Goal: Information Seeking & Learning: Learn about a topic

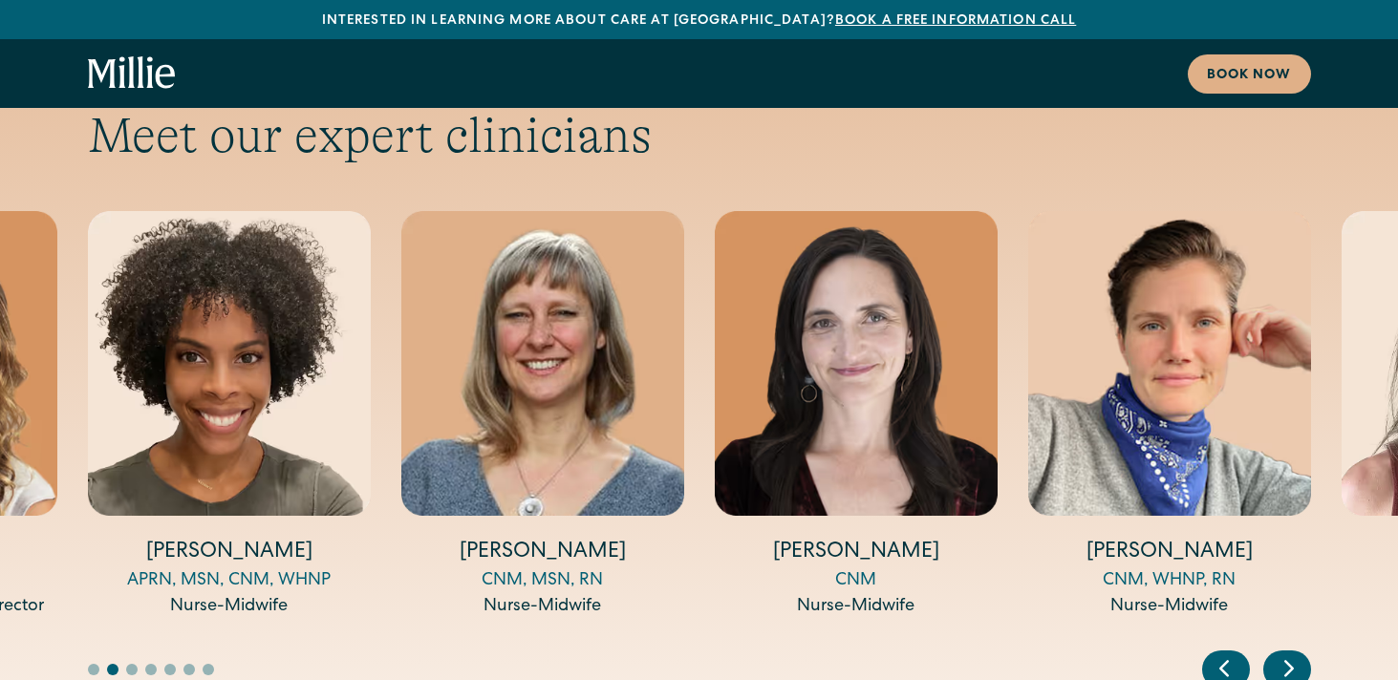
scroll to position [6382, 0]
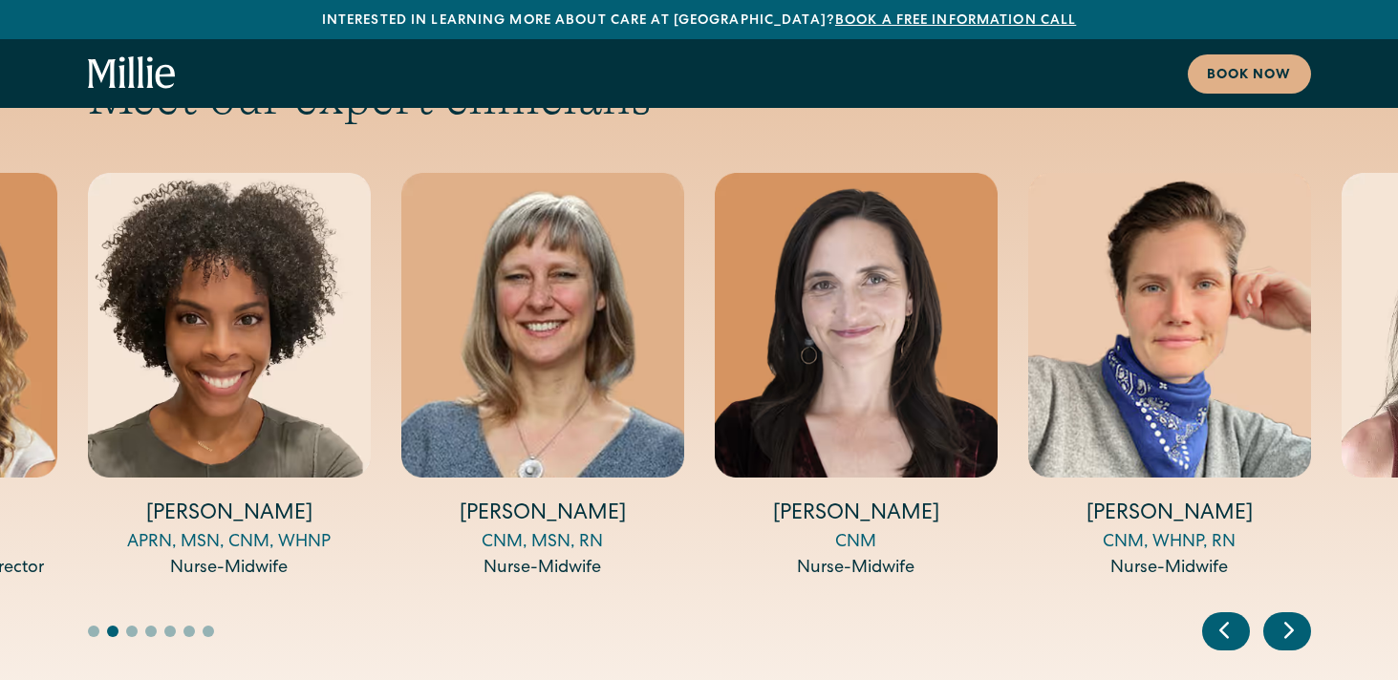
click at [1295, 613] on div "Next slide" at bounding box center [1287, 632] width 48 height 38
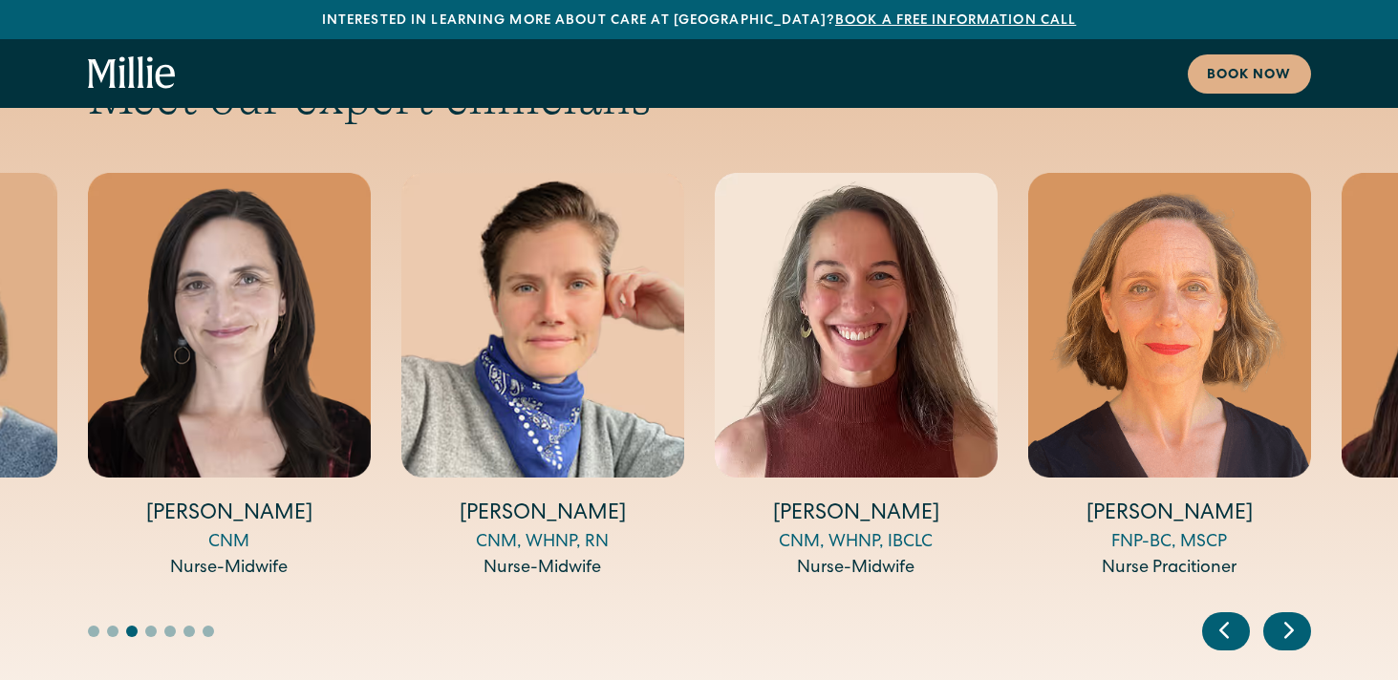
click at [1286, 613] on div "Next slide" at bounding box center [1287, 632] width 48 height 38
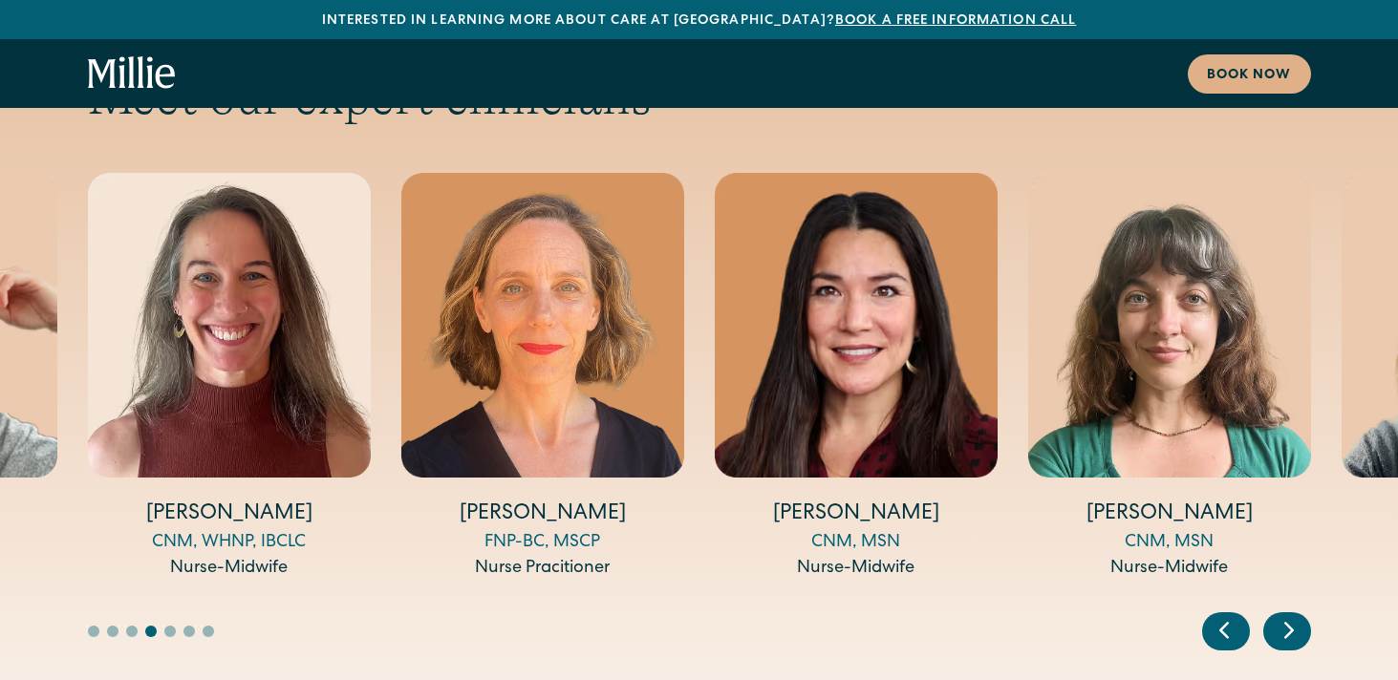
click at [1281, 615] on icon "Next slide" at bounding box center [1289, 630] width 29 height 30
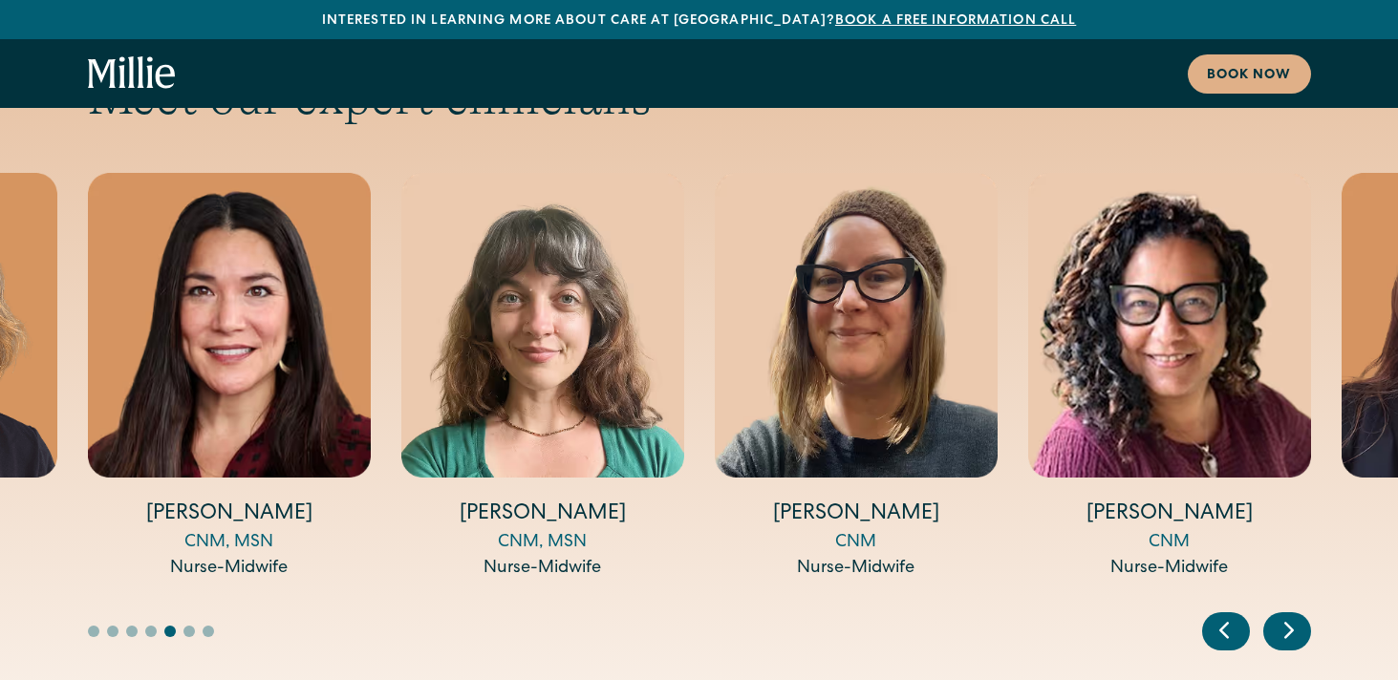
click at [1281, 615] on icon "Next slide" at bounding box center [1289, 630] width 29 height 30
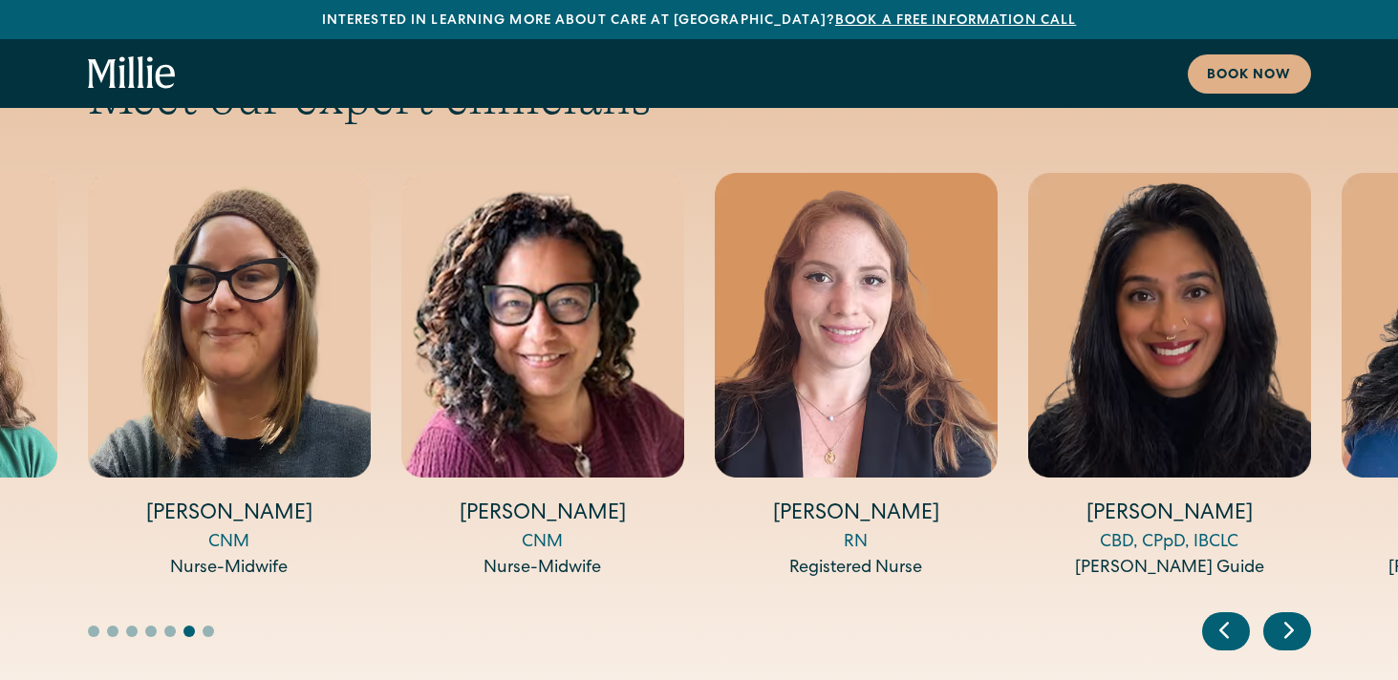
click at [1281, 615] on icon "Next slide" at bounding box center [1289, 630] width 29 height 30
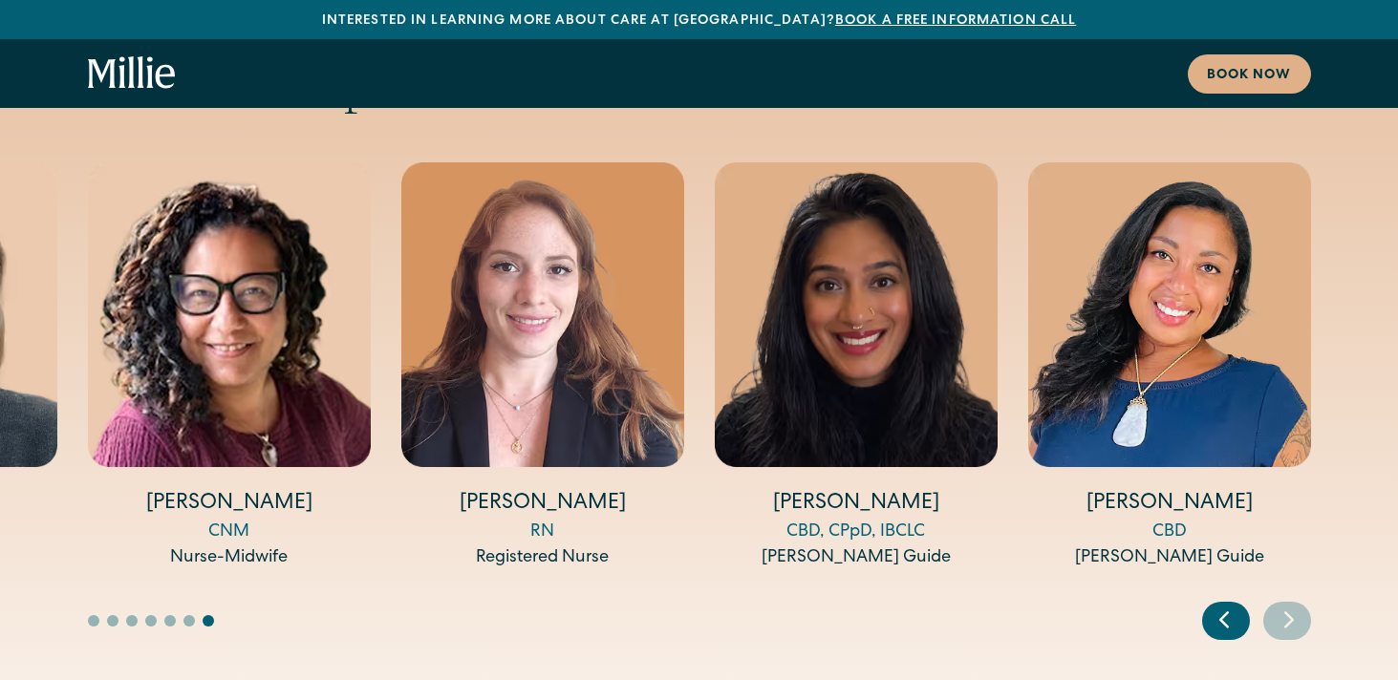
scroll to position [6491, 0]
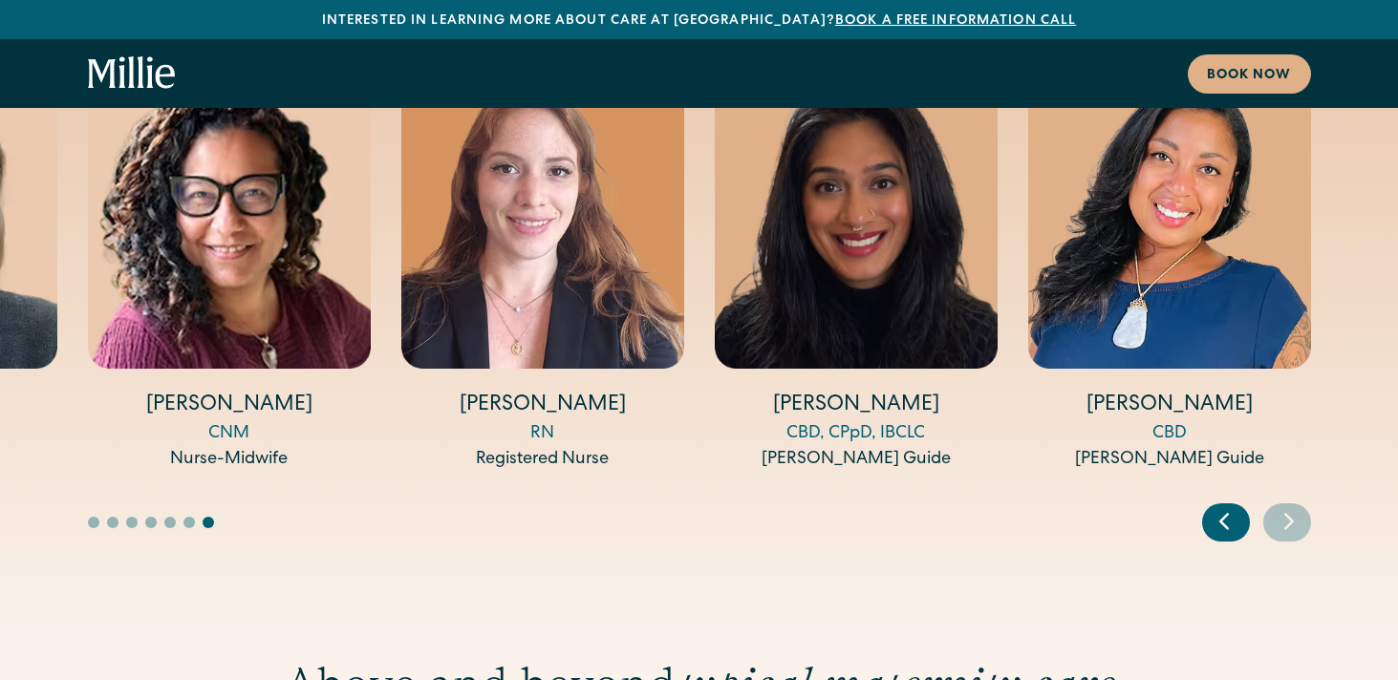
click at [1230, 506] on icon "Previous slide" at bounding box center [1224, 521] width 29 height 30
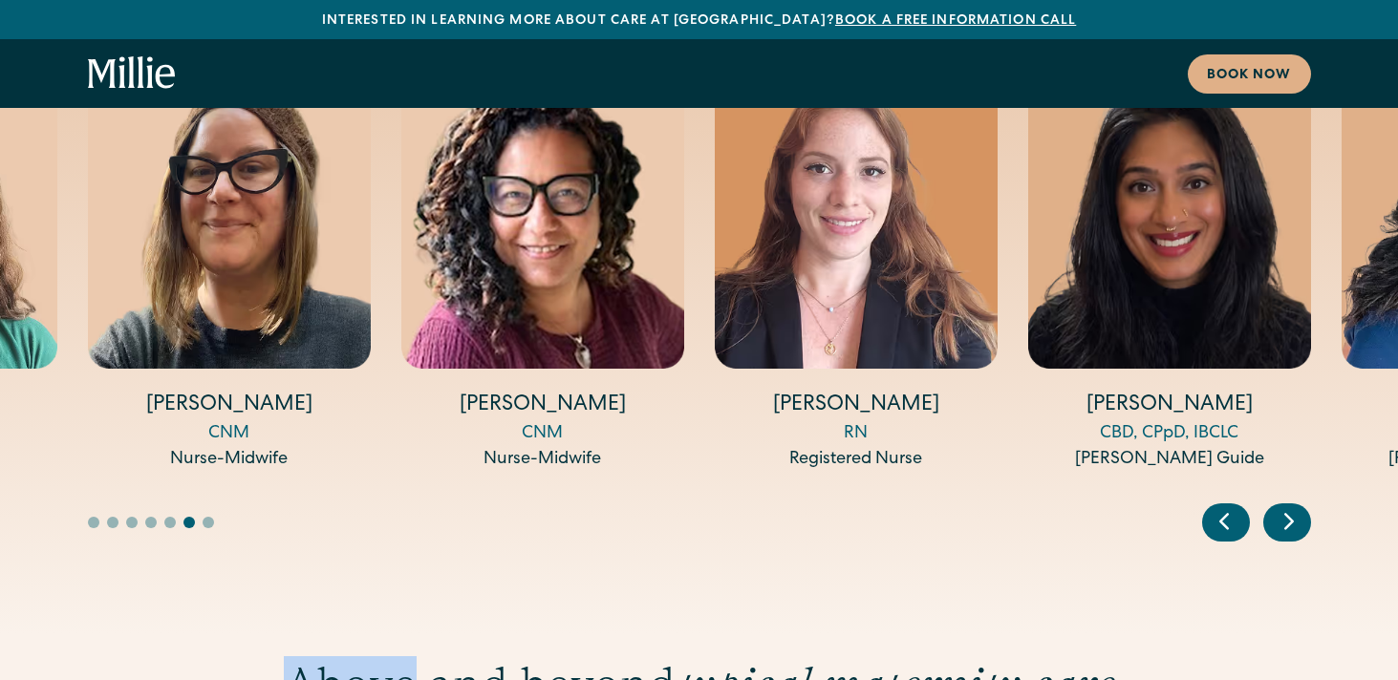
click at [1230, 506] on icon "Previous slide" at bounding box center [1224, 521] width 29 height 30
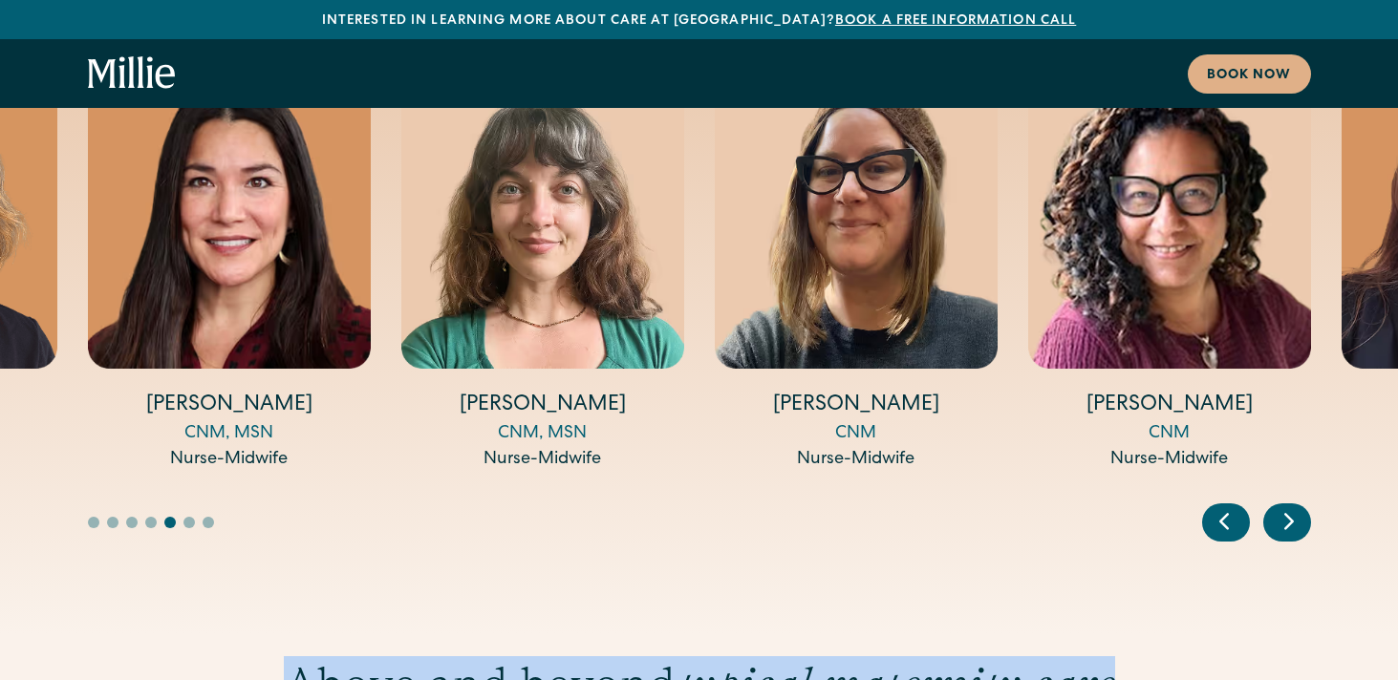
click at [1230, 506] on icon "Previous slide" at bounding box center [1224, 521] width 29 height 30
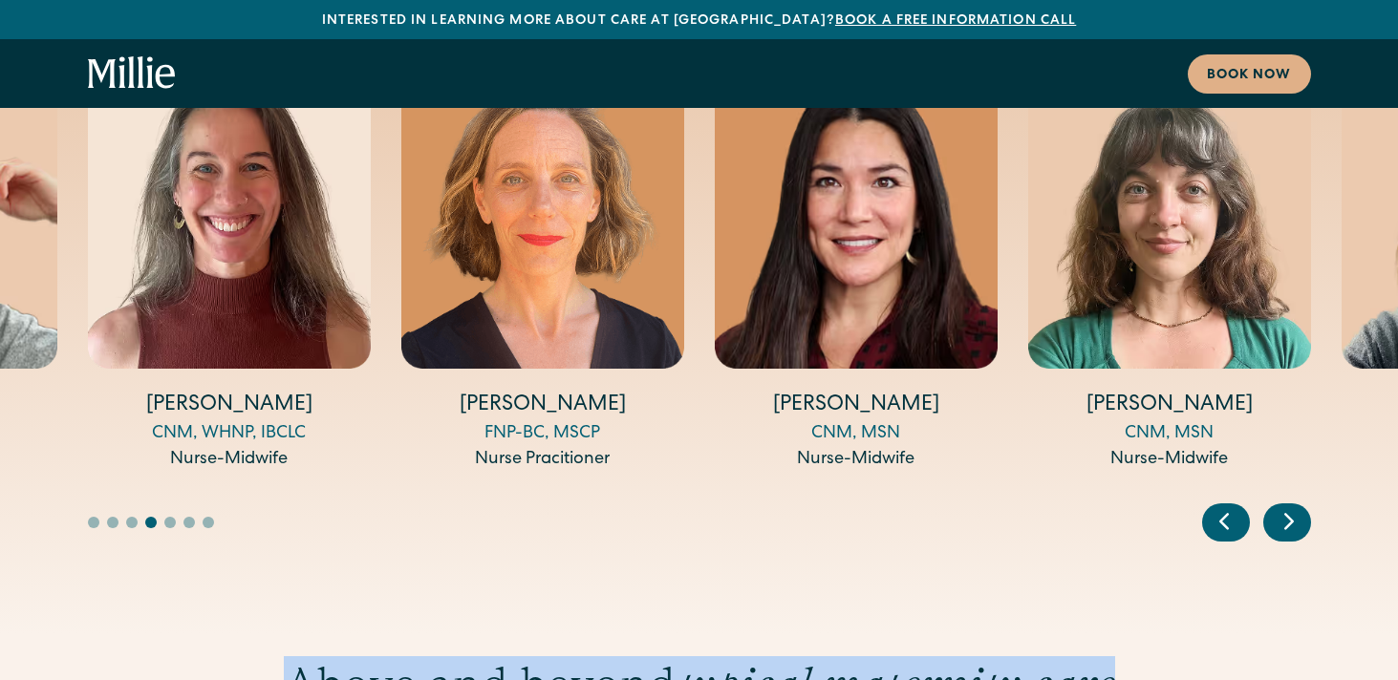
click at [1230, 506] on icon "Previous slide" at bounding box center [1224, 521] width 29 height 30
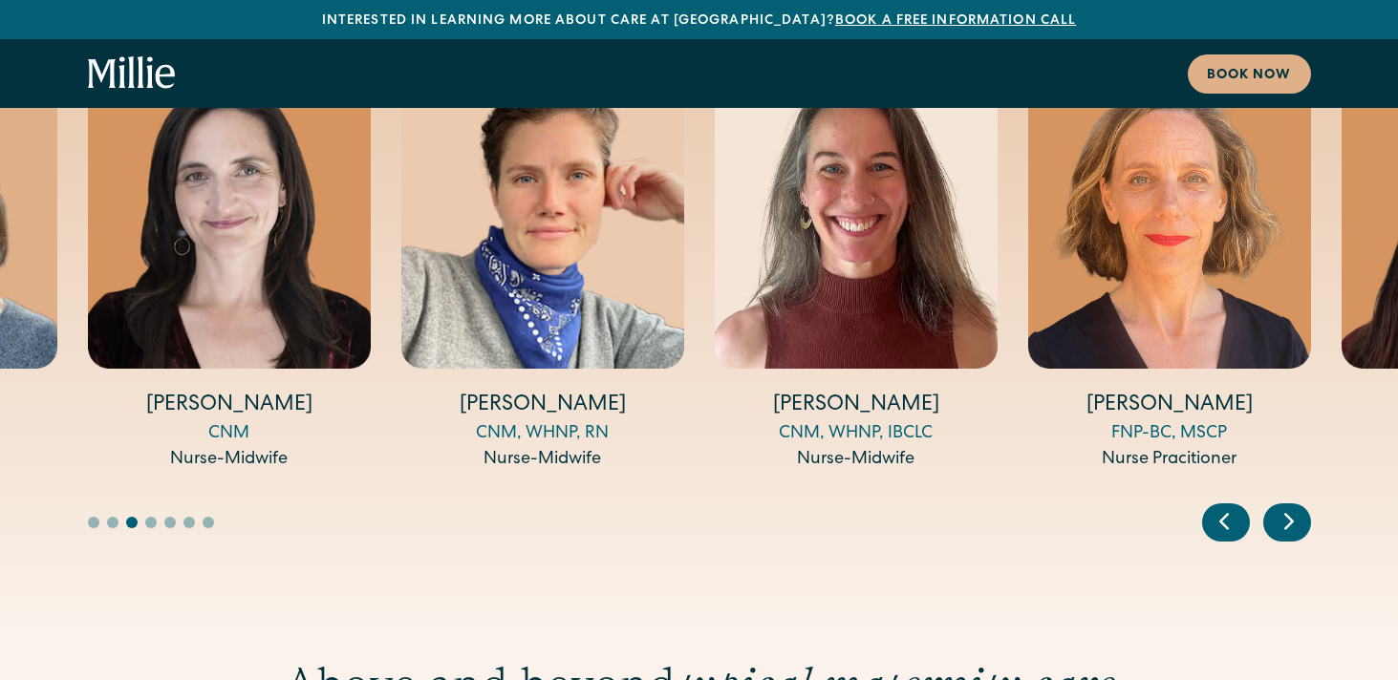
click at [1230, 506] on icon "Previous slide" at bounding box center [1224, 521] width 29 height 30
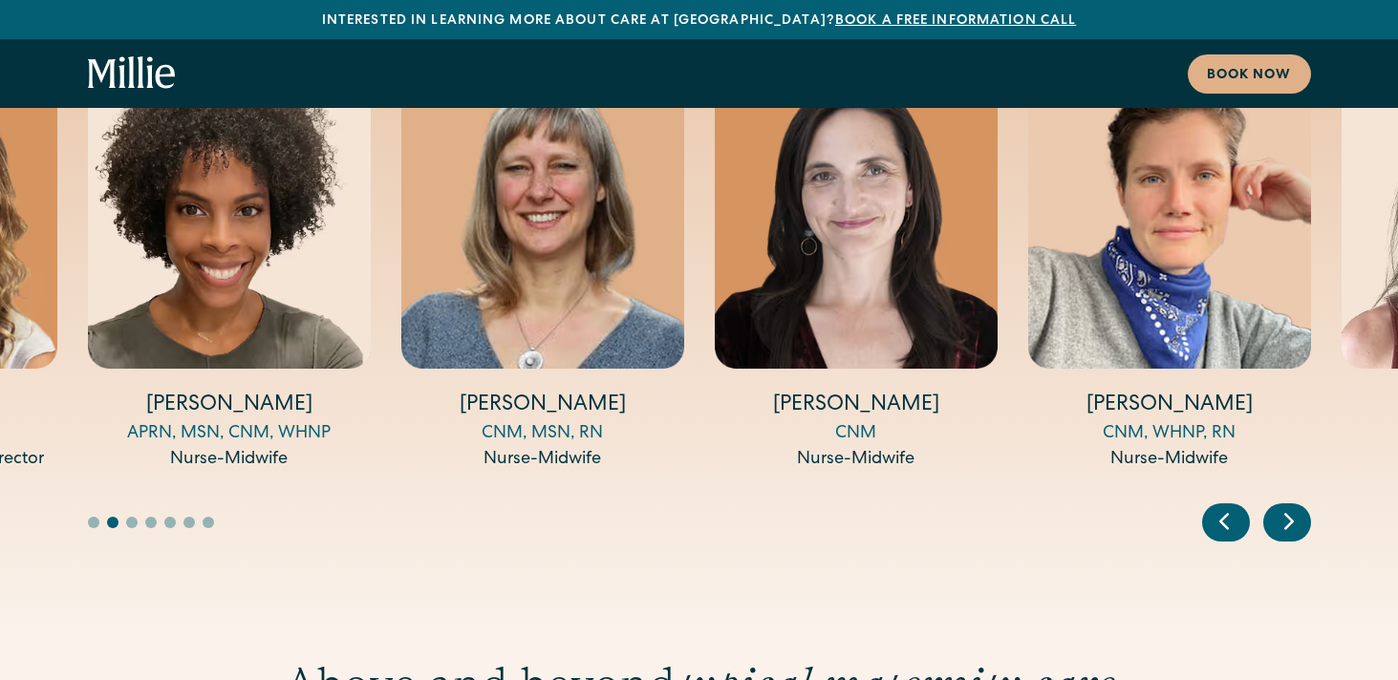
click at [1230, 506] on icon "Previous slide" at bounding box center [1224, 521] width 29 height 30
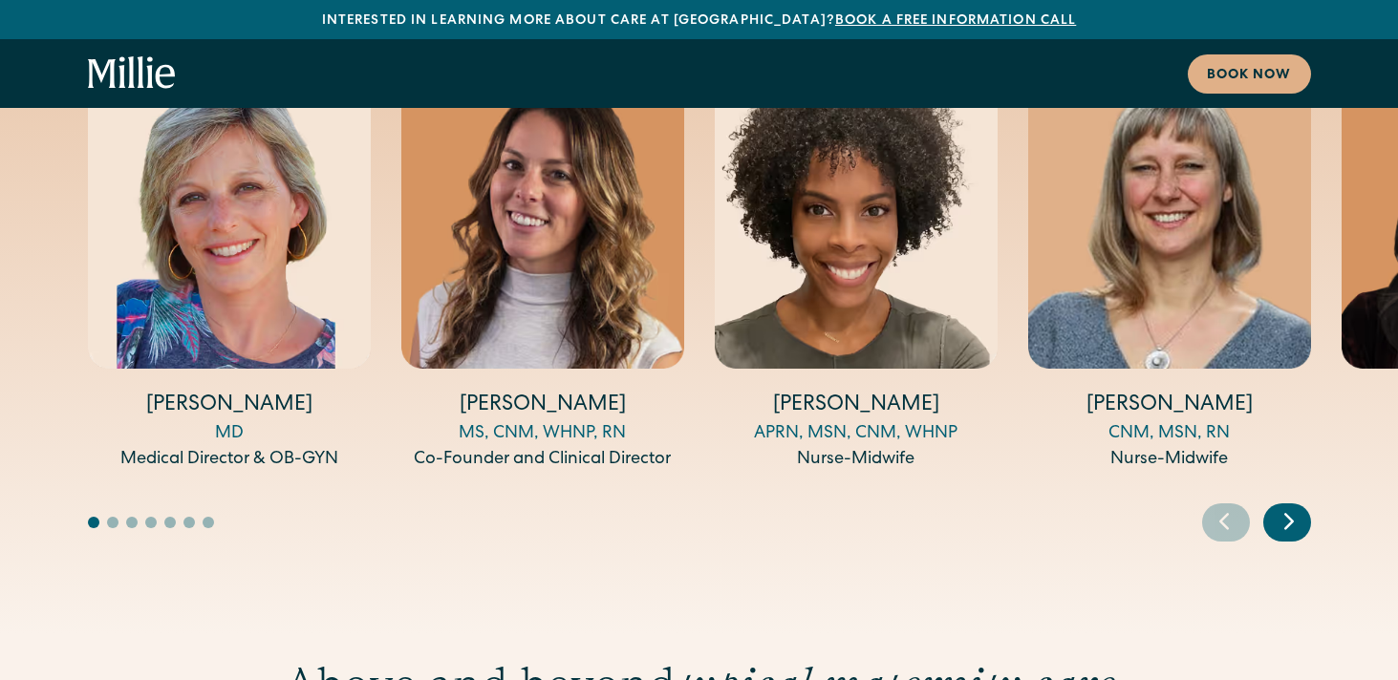
click at [1230, 506] on icon "Previous slide" at bounding box center [1224, 521] width 29 height 30
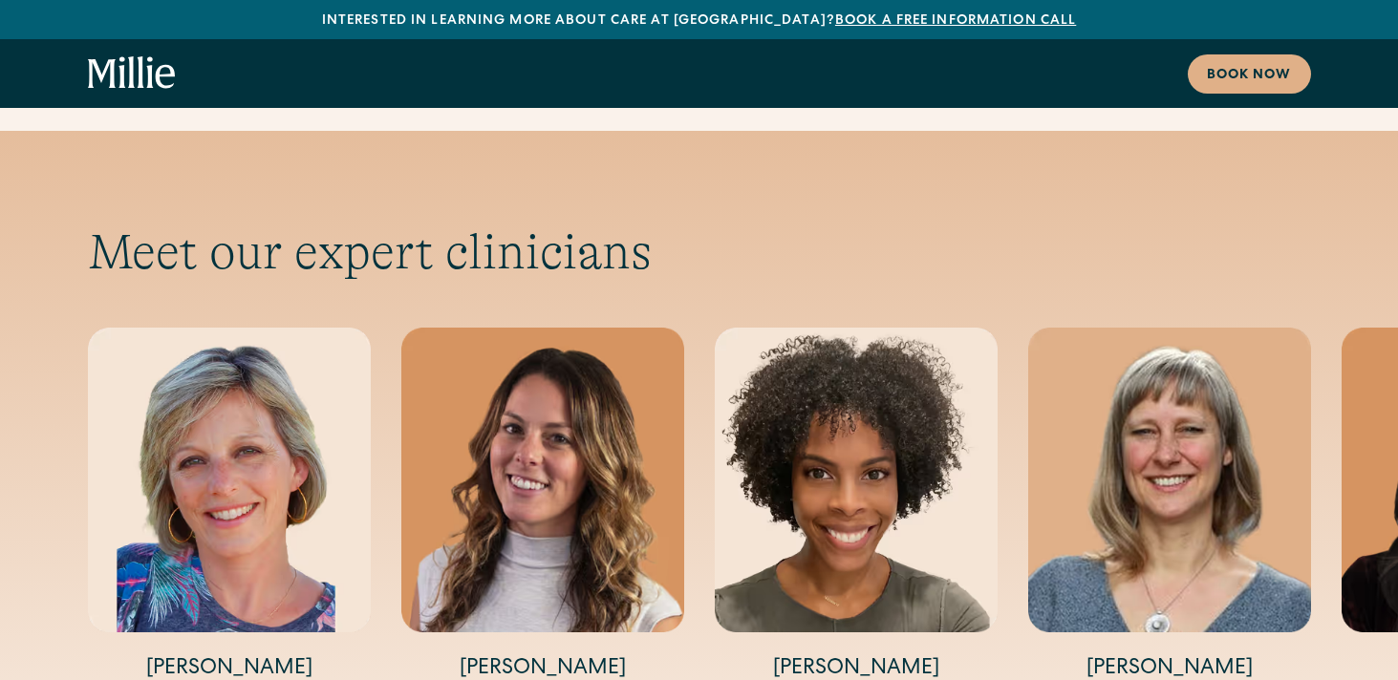
scroll to position [6233, 0]
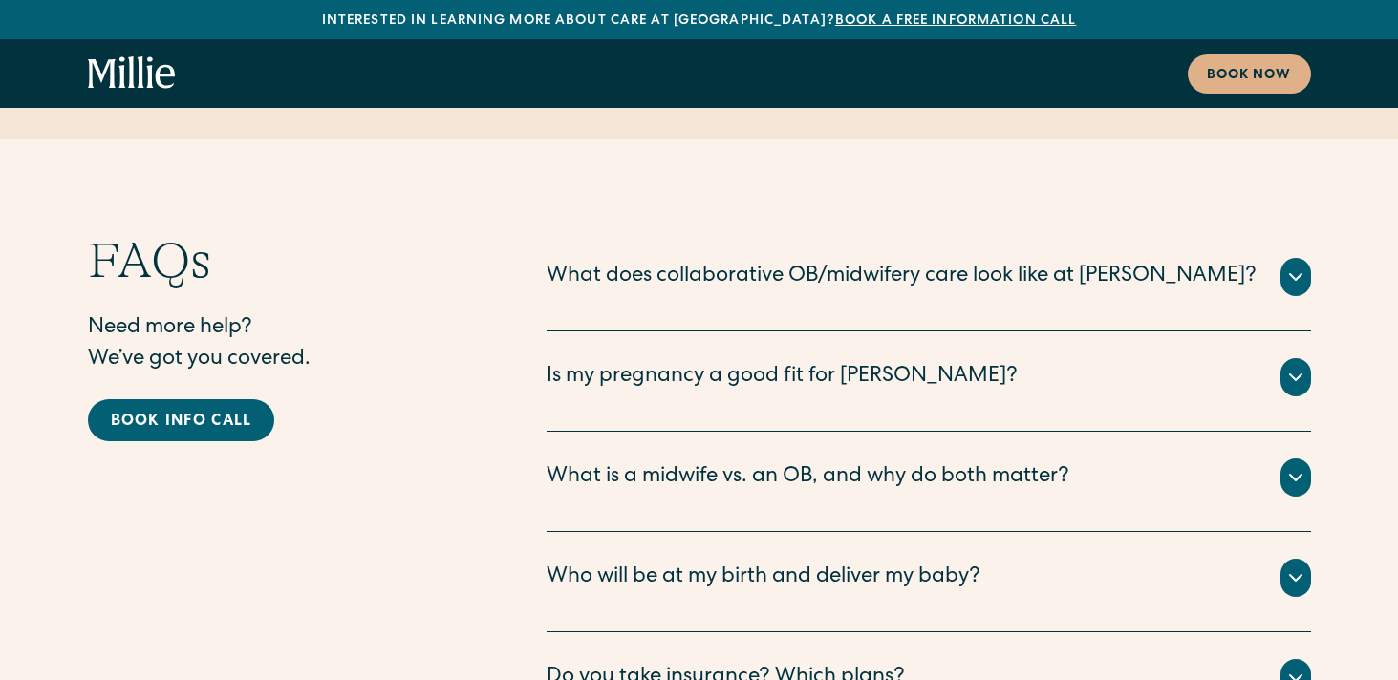
scroll to position [9465, 0]
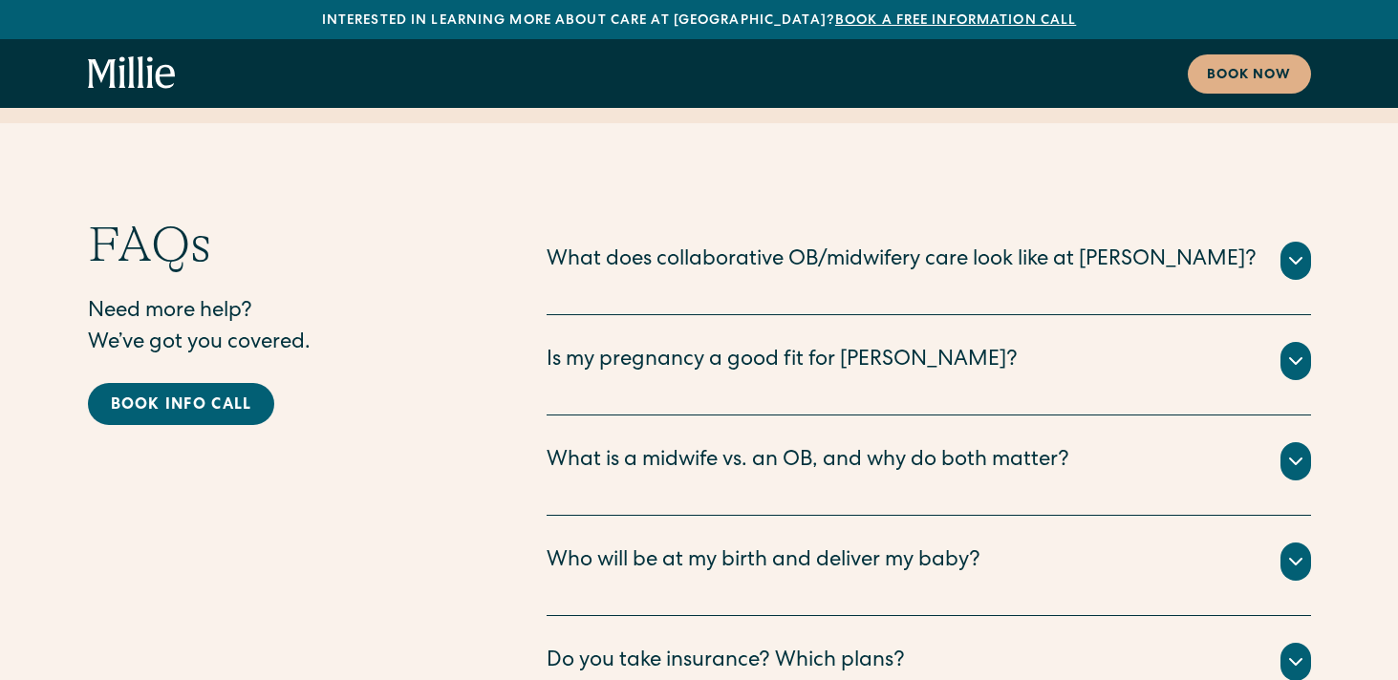
click at [848, 346] on div "Is my pregnancy a good fit for [PERSON_NAME]?" at bounding box center [782, 362] width 471 height 32
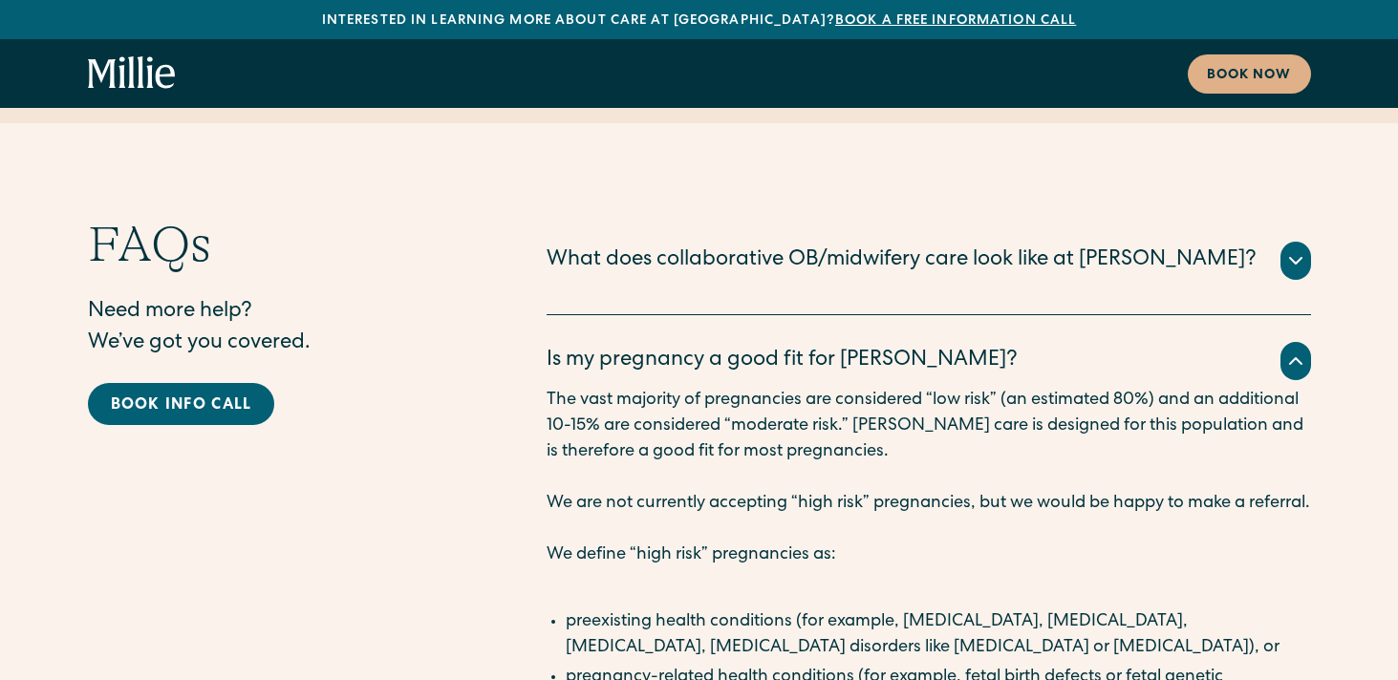
click at [848, 346] on div "Is my pregnancy a good fit for [PERSON_NAME]?" at bounding box center [782, 362] width 471 height 32
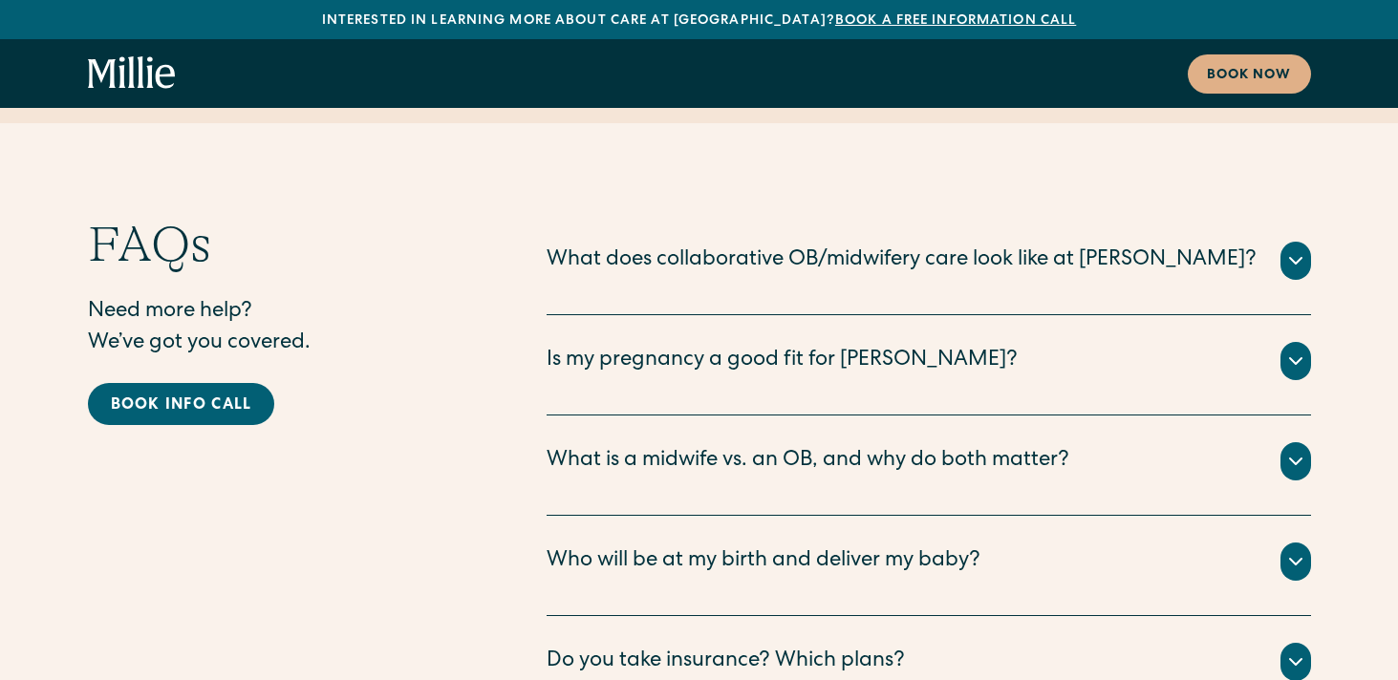
scroll to position [9505, 0]
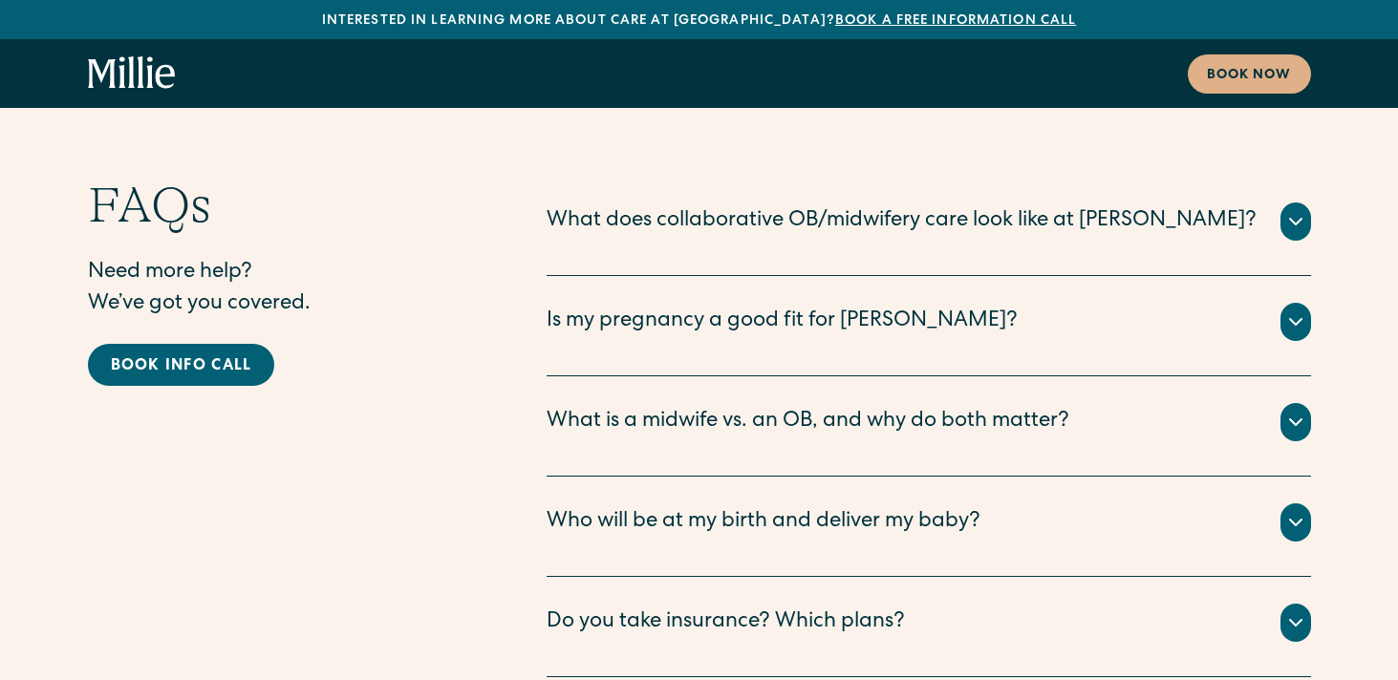
click at [837, 407] on div "What is a midwife vs. an OB, and why do both matter?" at bounding box center [808, 423] width 523 height 32
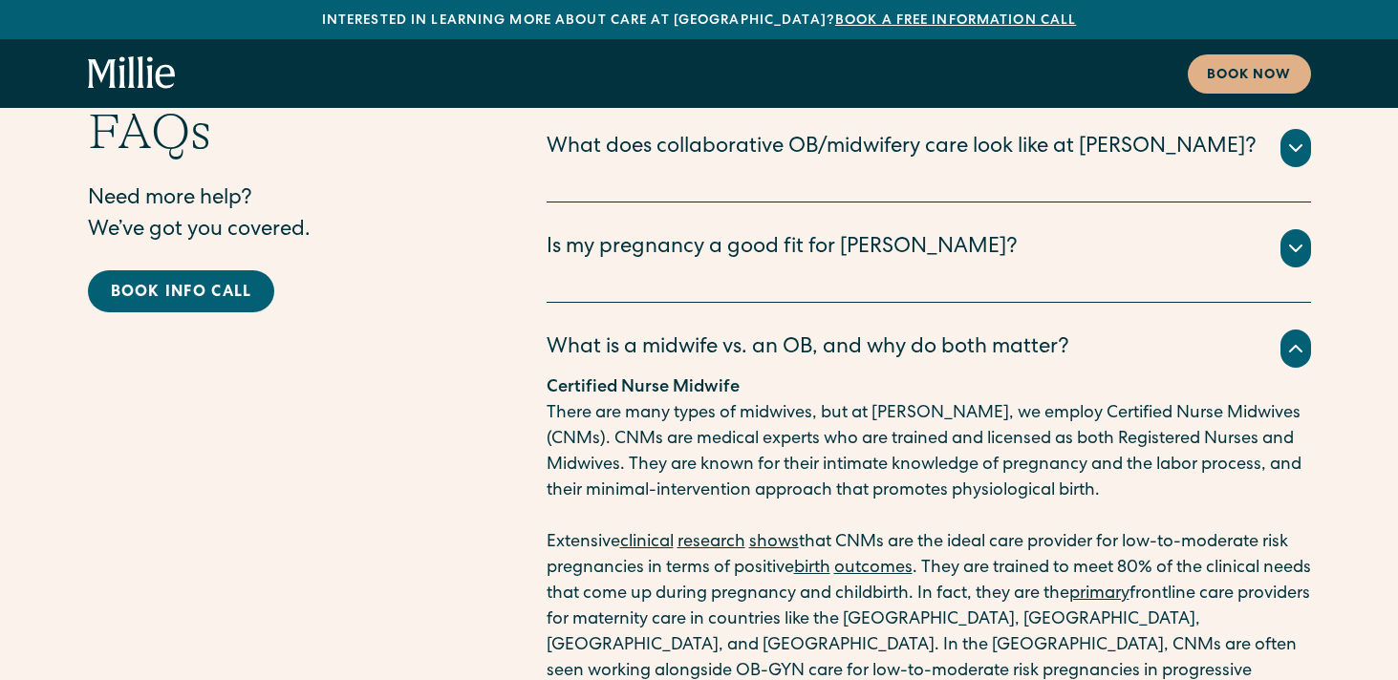
scroll to position [9573, 0]
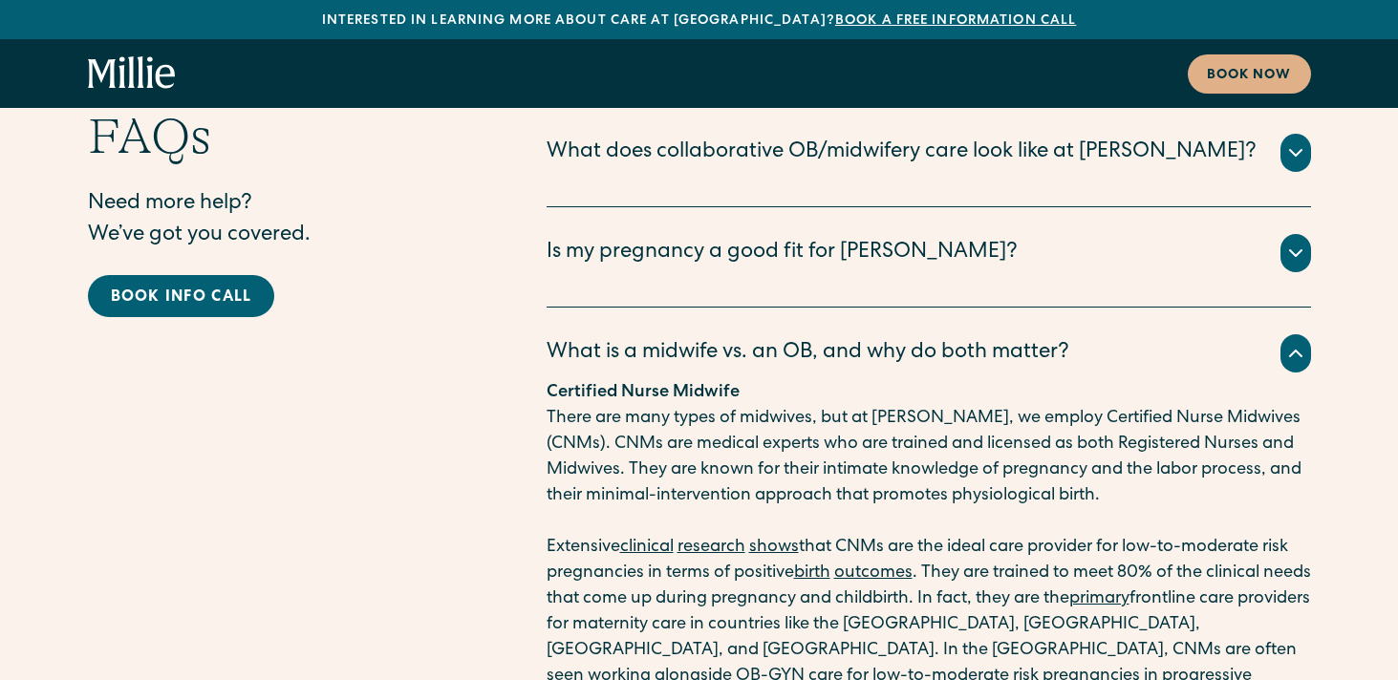
click at [840, 338] on div "What is a midwife vs. an OB, and why do both matter?" at bounding box center [808, 354] width 523 height 32
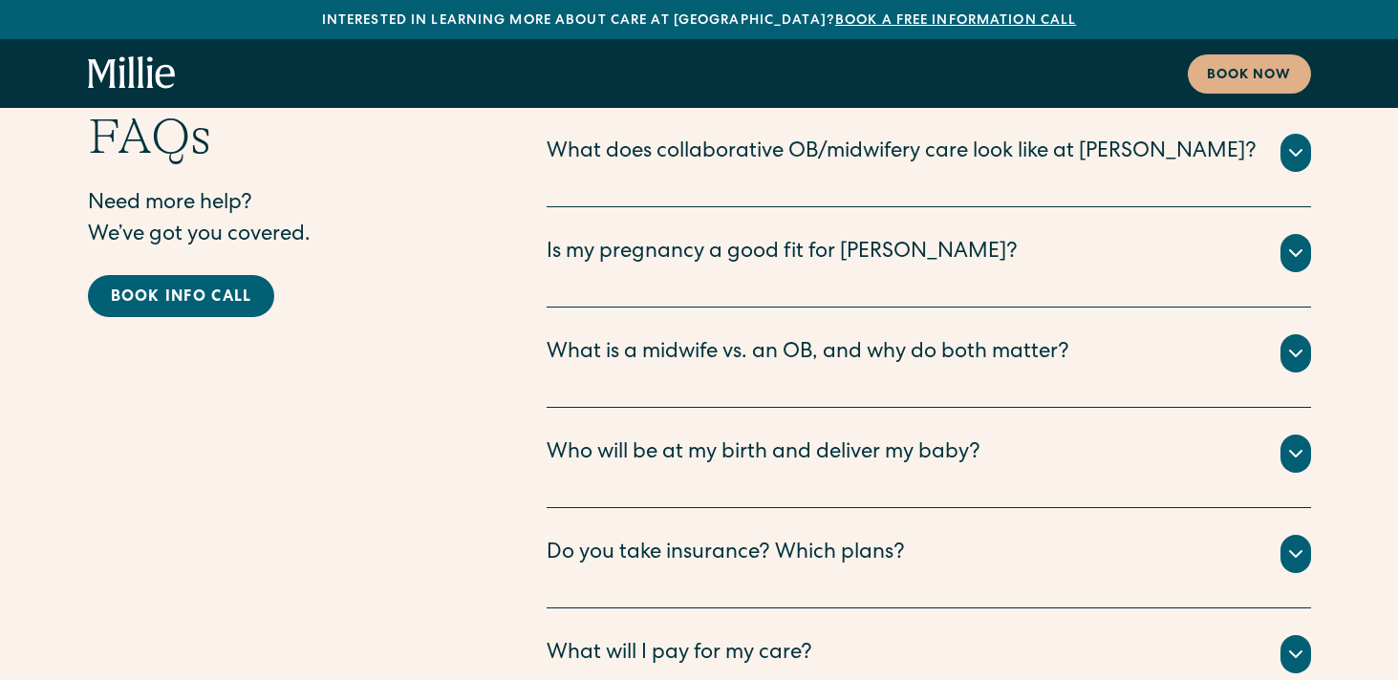
click at [796, 439] on div "Who will be at my birth and deliver my baby?" at bounding box center [764, 455] width 434 height 32
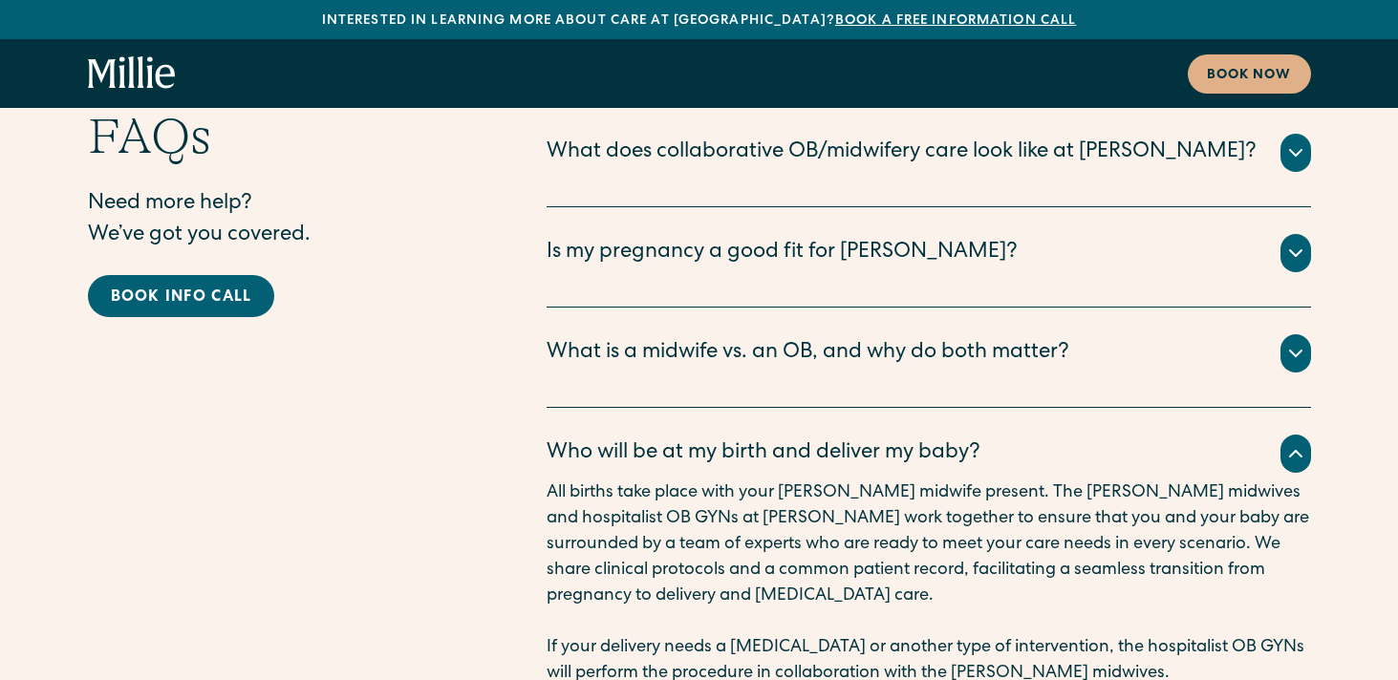
click at [796, 439] on div "Who will be at my birth and deliver my baby?" at bounding box center [764, 455] width 434 height 32
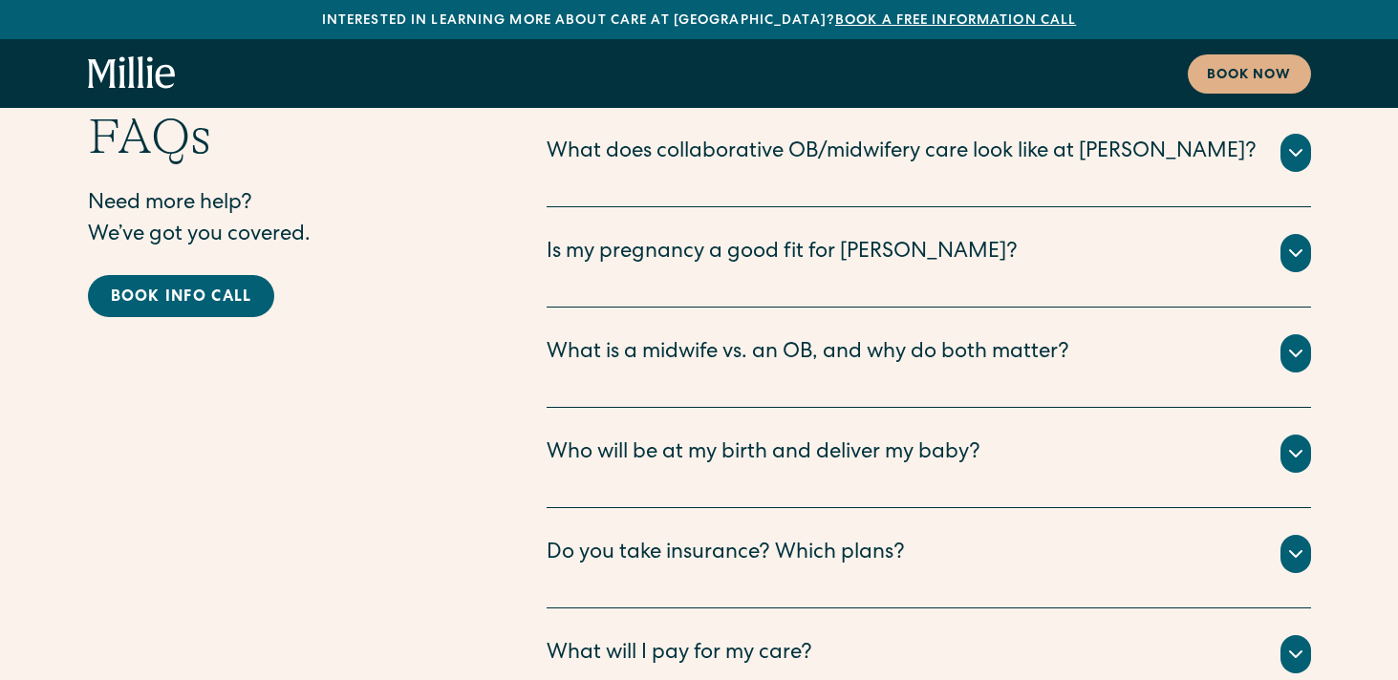
click at [771, 539] on div "Do you take insurance? Which plans?" at bounding box center [726, 555] width 358 height 32
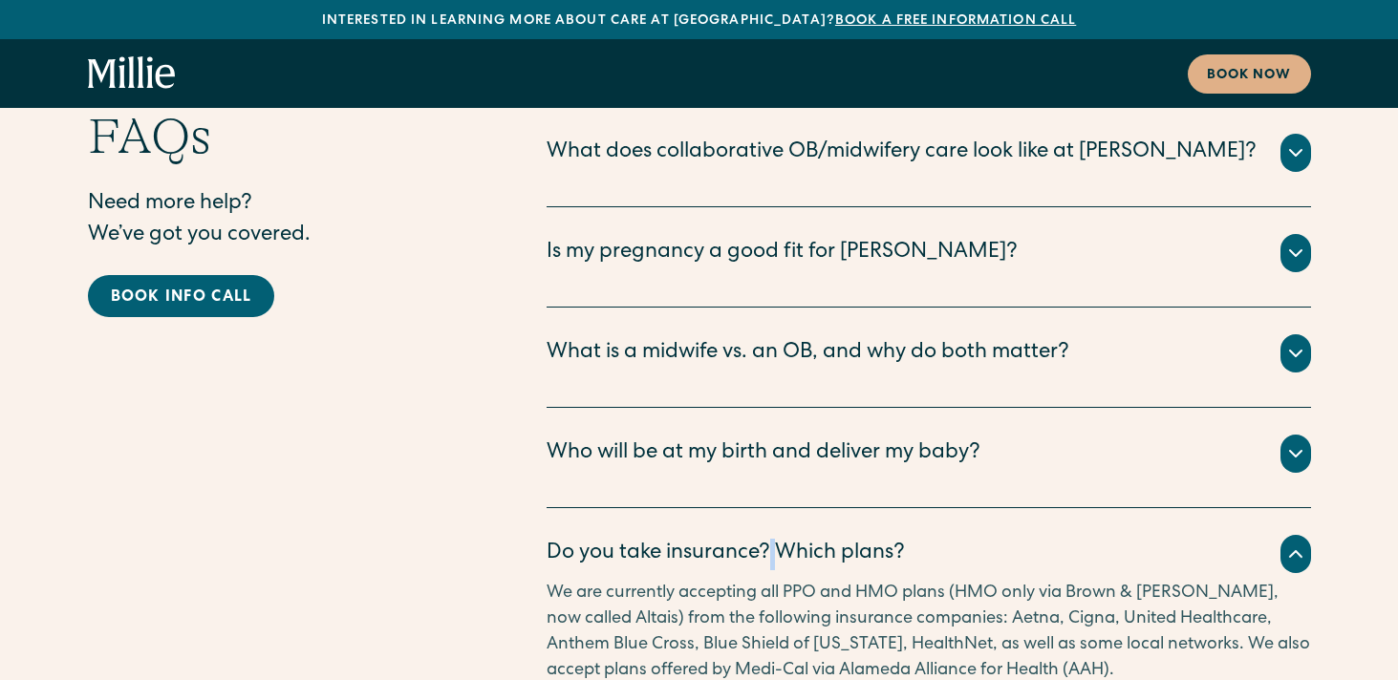
click at [771, 539] on div "Do you take insurance? Which plans?" at bounding box center [726, 555] width 358 height 32
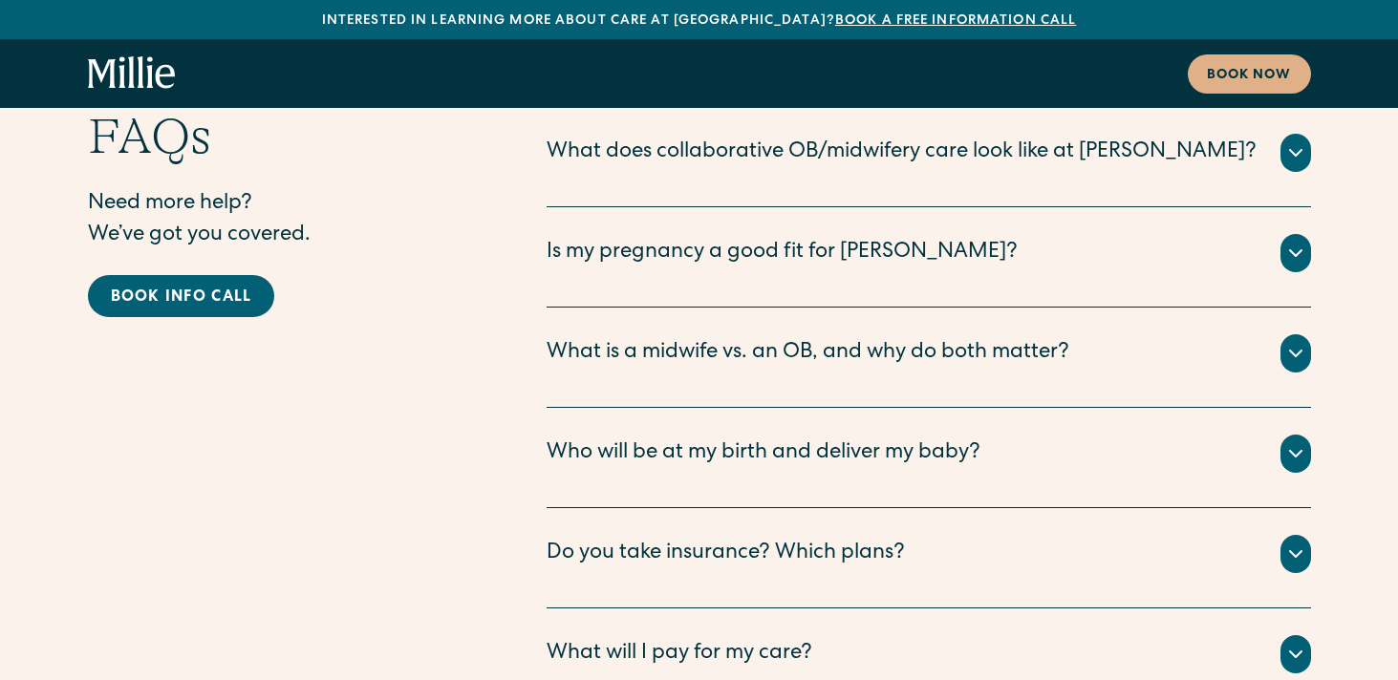
click at [751, 609] on div "What will I pay for my care? All your clinical appointments at [GEOGRAPHIC_DATA…" at bounding box center [929, 659] width 764 height 100
click at [750, 609] on div "What will I pay for my care? All your clinical appointments at [GEOGRAPHIC_DATA…" at bounding box center [929, 659] width 764 height 100
click at [745, 639] on div "What will I pay for my care?" at bounding box center [680, 655] width 266 height 32
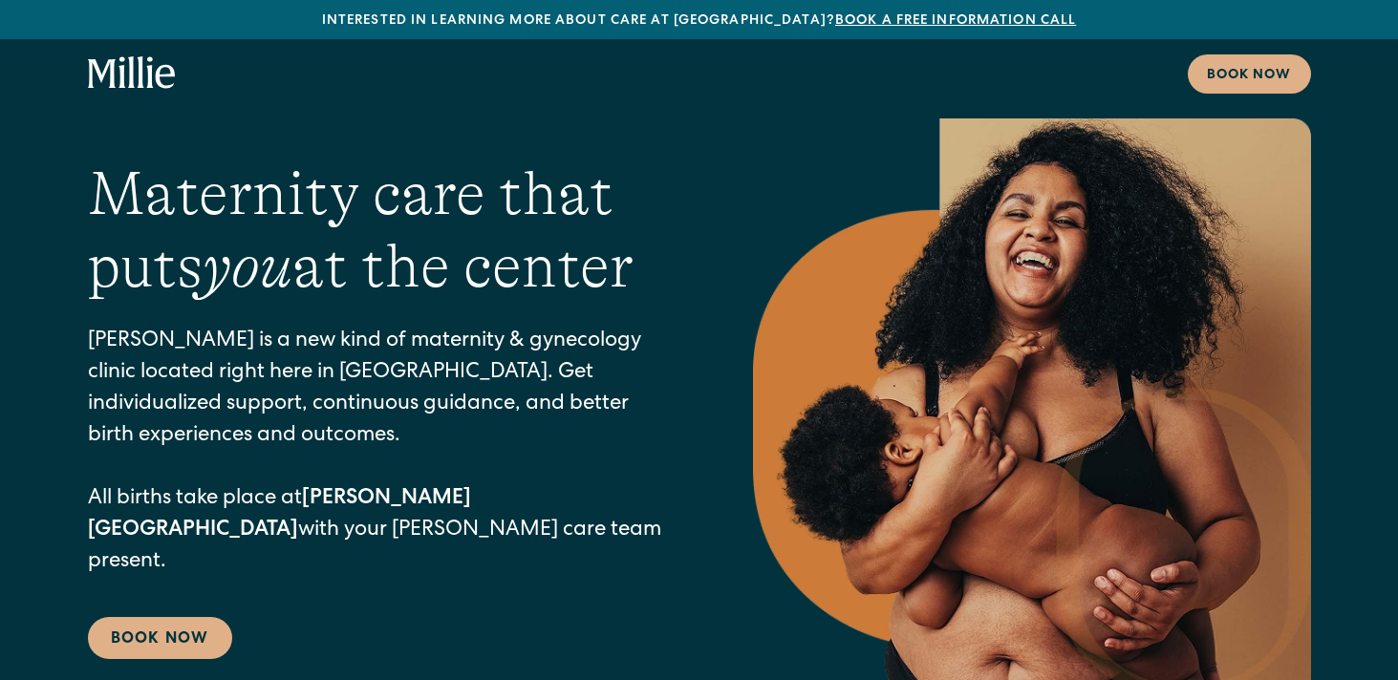
scroll to position [9, 0]
